Goal: Task Accomplishment & Management: Manage account settings

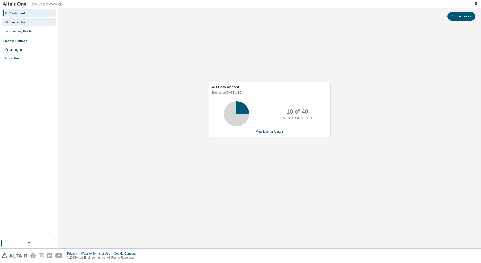
click at [24, 24] on div "User Profile" at bounding box center [17, 22] width 16 height 4
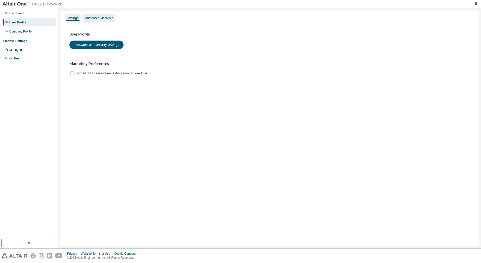
click at [95, 20] on div "Authorized Machines" at bounding box center [99, 18] width 28 height 4
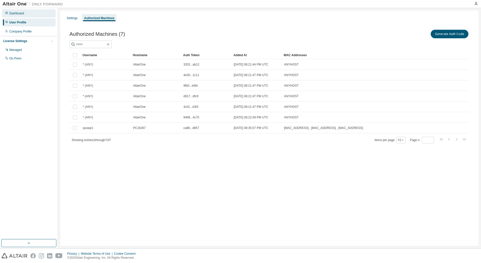
click at [20, 14] on div "Dashboard" at bounding box center [16, 13] width 15 height 4
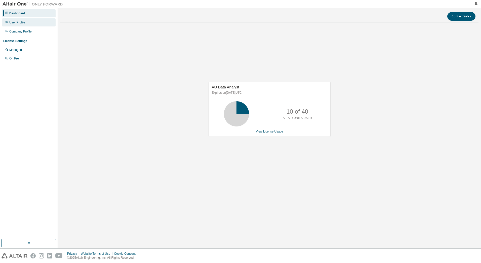
click at [21, 25] on div "User Profile" at bounding box center [29, 22] width 54 height 8
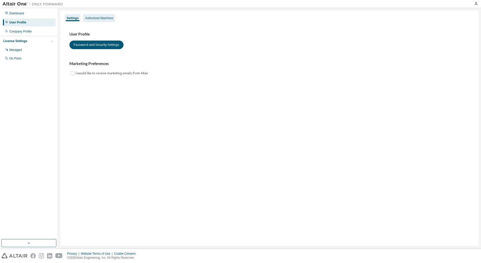
click at [93, 20] on div "Authorized Machines" at bounding box center [99, 18] width 32 height 8
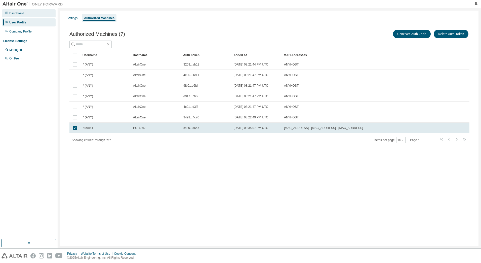
click at [19, 13] on div "Dashboard" at bounding box center [16, 13] width 15 height 4
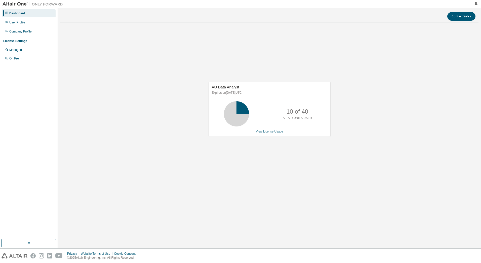
click at [263, 131] on link "View License Usage" at bounding box center [269, 132] width 27 height 4
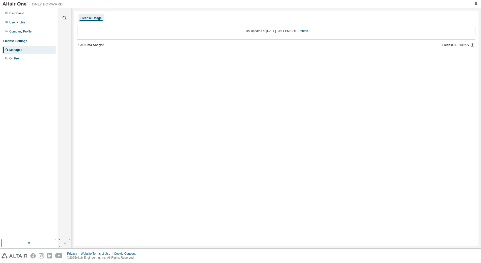
click at [78, 45] on icon "button" at bounding box center [78, 45] width 3 height 3
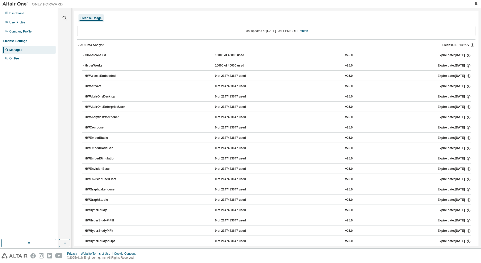
click at [83, 54] on icon "button" at bounding box center [83, 55] width 3 height 3
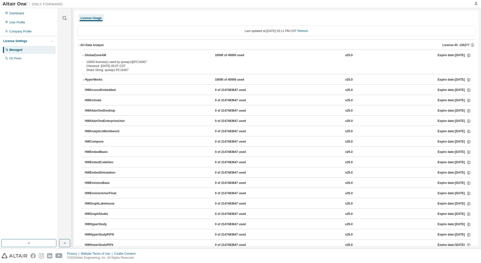
click at [83, 80] on icon "button" at bounding box center [83, 79] width 3 height 3
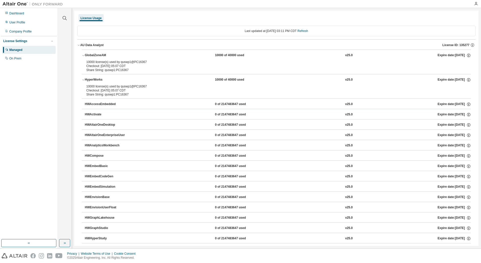
click at [83, 79] on icon "button" at bounding box center [83, 79] width 2 height 1
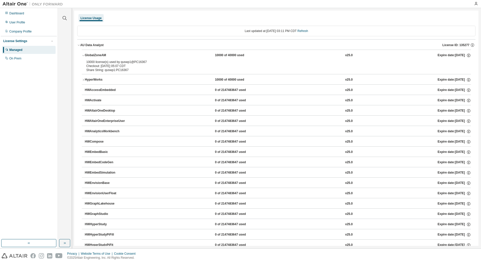
click at [83, 55] on icon "button" at bounding box center [83, 55] width 3 height 3
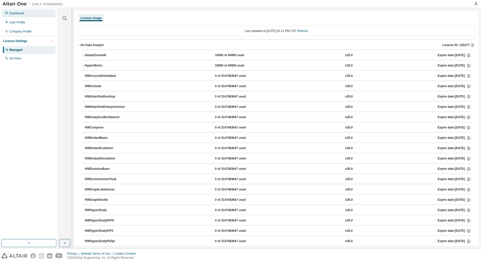
click at [11, 15] on div "Dashboard" at bounding box center [16, 13] width 15 height 4
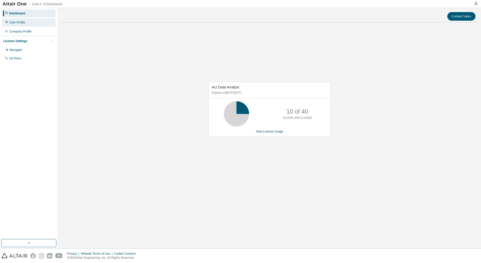
click at [18, 21] on div "User Profile" at bounding box center [17, 22] width 16 height 4
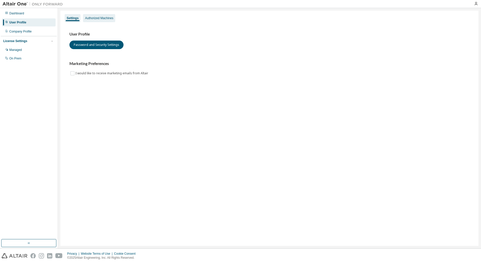
click at [95, 20] on div "Authorized Machines" at bounding box center [99, 18] width 28 height 4
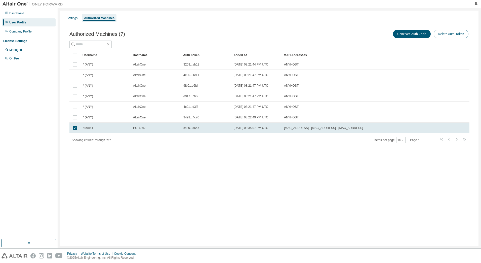
click at [442, 34] on button "Delete Auth Token" at bounding box center [451, 34] width 35 height 9
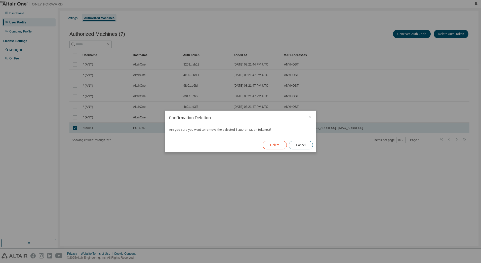
click at [270, 143] on button "Delete" at bounding box center [275, 145] width 24 height 9
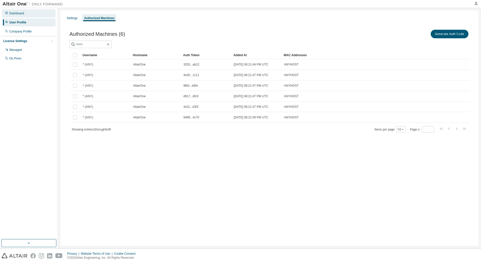
click at [21, 15] on div "Dashboard" at bounding box center [16, 13] width 15 height 4
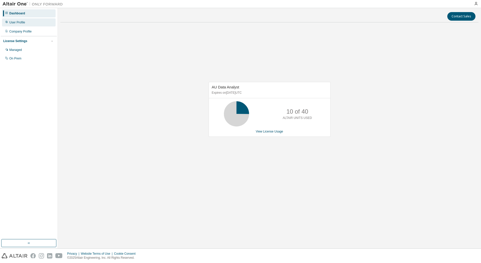
click at [16, 23] on div "User Profile" at bounding box center [17, 22] width 16 height 4
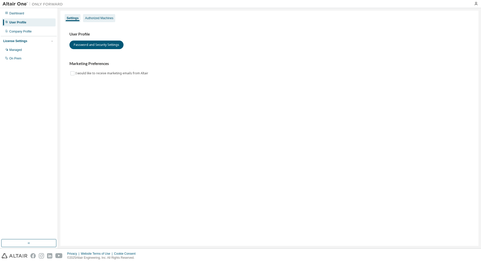
click at [104, 17] on div "Authorized Machines" at bounding box center [99, 18] width 28 height 4
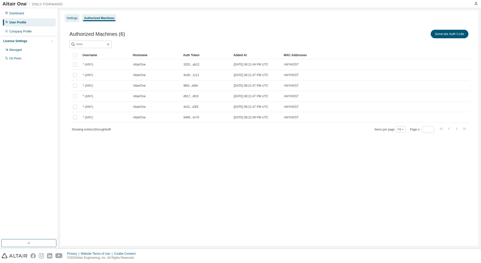
click at [72, 19] on div "Settings" at bounding box center [72, 18] width 11 height 4
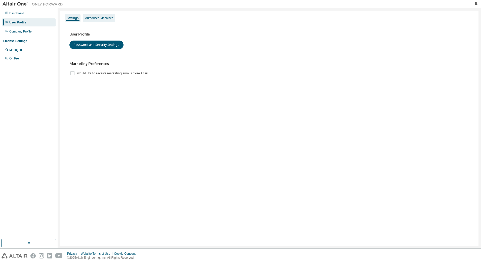
click at [90, 21] on div "Authorized Machines" at bounding box center [99, 18] width 32 height 8
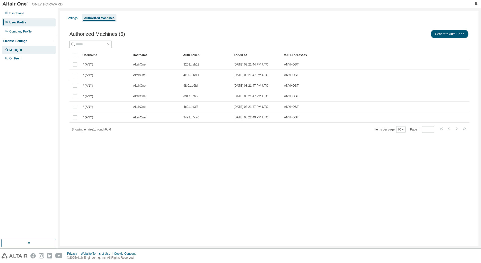
click at [17, 49] on div "Managed" at bounding box center [15, 50] width 13 height 4
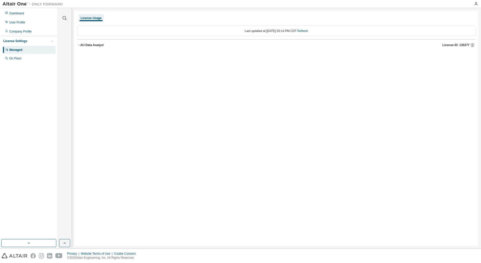
click at [79, 45] on icon "button" at bounding box center [78, 45] width 3 height 3
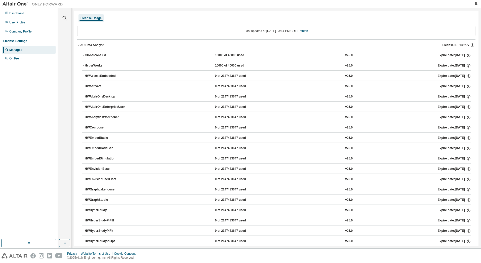
click at [84, 56] on icon "button" at bounding box center [83, 55] width 3 height 3
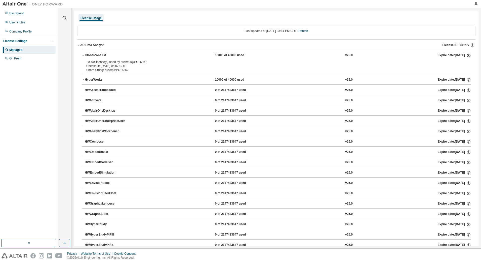
click at [467, 55] on icon "button" at bounding box center [468, 55] width 5 height 5
click at [470, 45] on icon "button" at bounding box center [472, 45] width 5 height 5
click at [358, 62] on div "10000 license(s) used by quswp1@PC16367" at bounding box center [270, 62] width 368 height 4
click at [10, 15] on div "Dashboard" at bounding box center [16, 13] width 15 height 4
